Goal: Information Seeking & Learning: Find specific fact

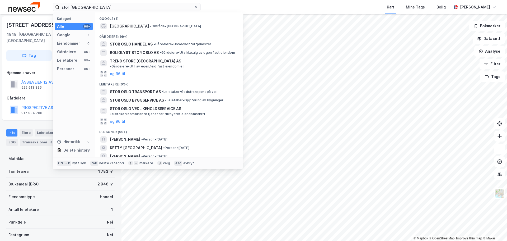
click at [111, 8] on input "stor [GEOGRAPHIC_DATA]" at bounding box center [126, 7] width 135 height 8
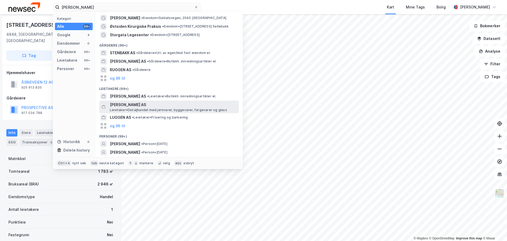
scroll to position [33, 0]
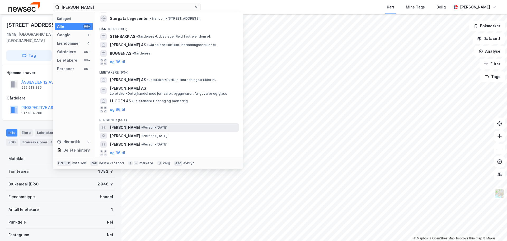
click at [140, 126] on span "[PERSON_NAME]" at bounding box center [125, 127] width 30 height 6
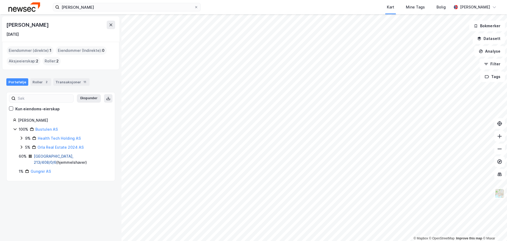
click at [47, 156] on link "[GEOGRAPHIC_DATA], 213/408/0/6" at bounding box center [54, 159] width 40 height 11
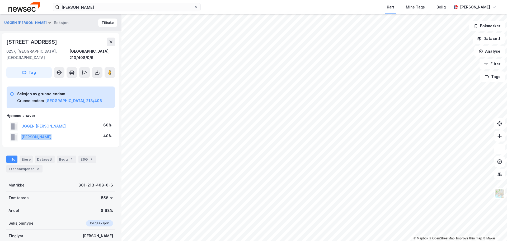
drag, startPoint x: 59, startPoint y: 134, endPoint x: 21, endPoint y: 132, distance: 38.6
click at [21, 132] on div "[PERSON_NAME] 40%" at bounding box center [61, 137] width 108 height 11
copy button "[PERSON_NAME]"
click at [27, 165] on div "Transaksjoner 9" at bounding box center [24, 168] width 36 height 7
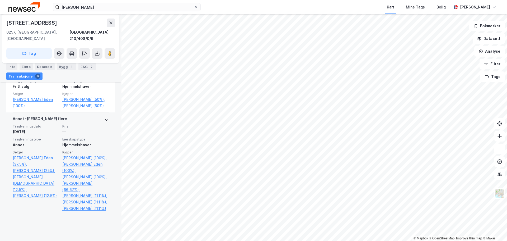
scroll to position [400, 0]
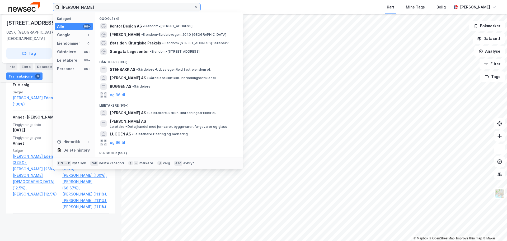
click at [139, 9] on input "[PERSON_NAME]" at bounding box center [126, 7] width 135 height 8
paste input "[PERSON_NAME]"
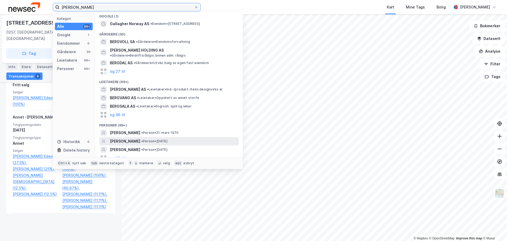
scroll to position [3, 0]
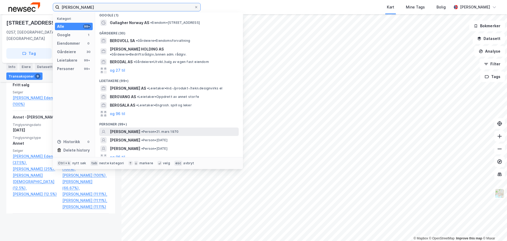
type input "[PERSON_NAME]"
click at [143, 129] on span "•" at bounding box center [142, 131] width 2 height 4
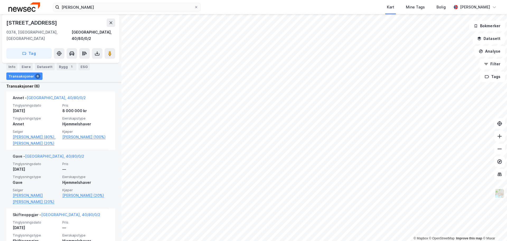
scroll to position [161, 0]
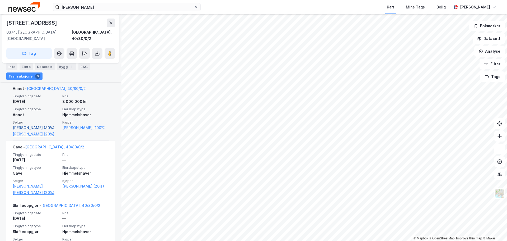
click at [31, 124] on link "[PERSON_NAME] (80%)," at bounding box center [36, 127] width 47 height 6
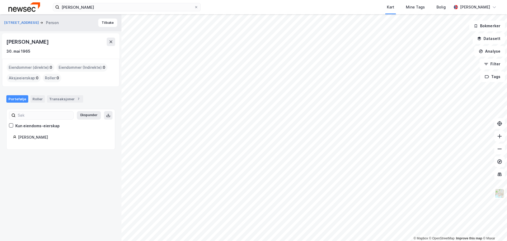
drag, startPoint x: 64, startPoint y: 137, endPoint x: 16, endPoint y: 136, distance: 47.6
click at [16, 136] on div "[PERSON_NAME]" at bounding box center [61, 137] width 96 height 6
copy div "[PERSON_NAME]"
